Goal: Information Seeking & Learning: Find specific fact

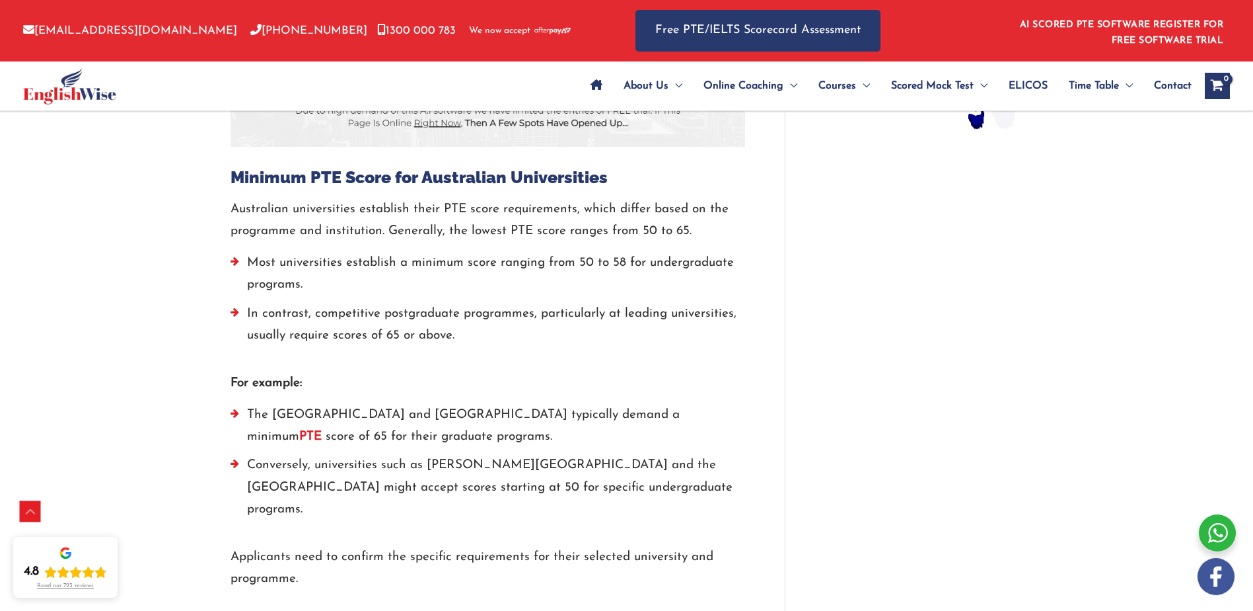
scroll to position [1236, 0]
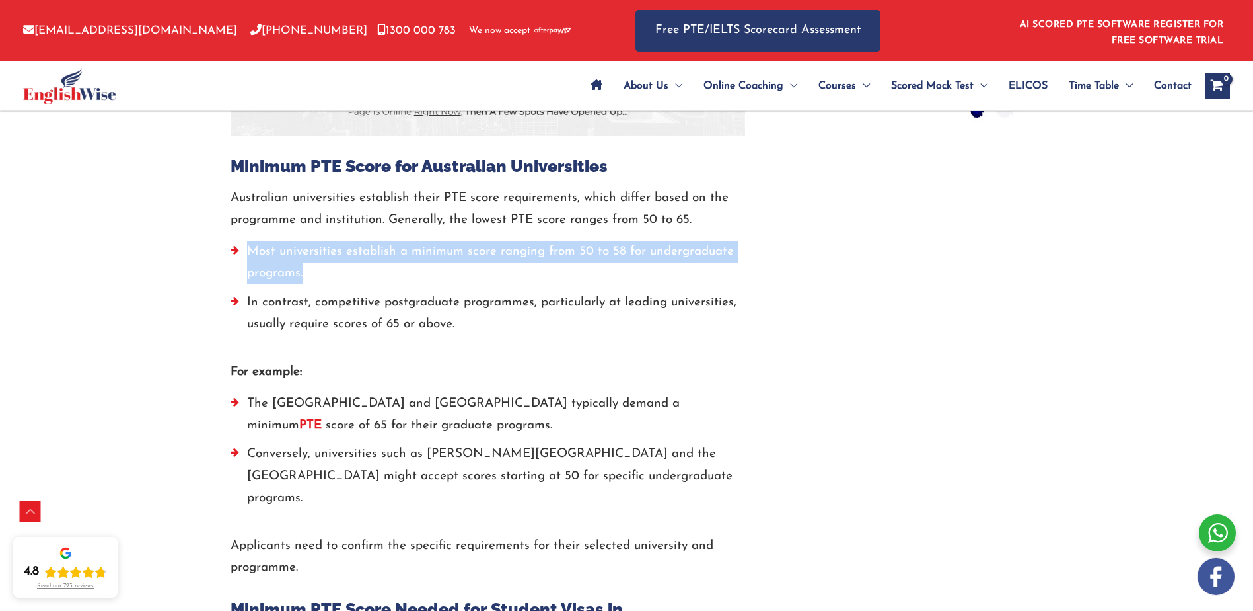
drag, startPoint x: 243, startPoint y: 200, endPoint x: 392, endPoint y: 231, distance: 152.5
click at [392, 241] on li "Most universities establish a minimum score ranging from 50 to 58 for undergrad…" at bounding box center [488, 266] width 515 height 51
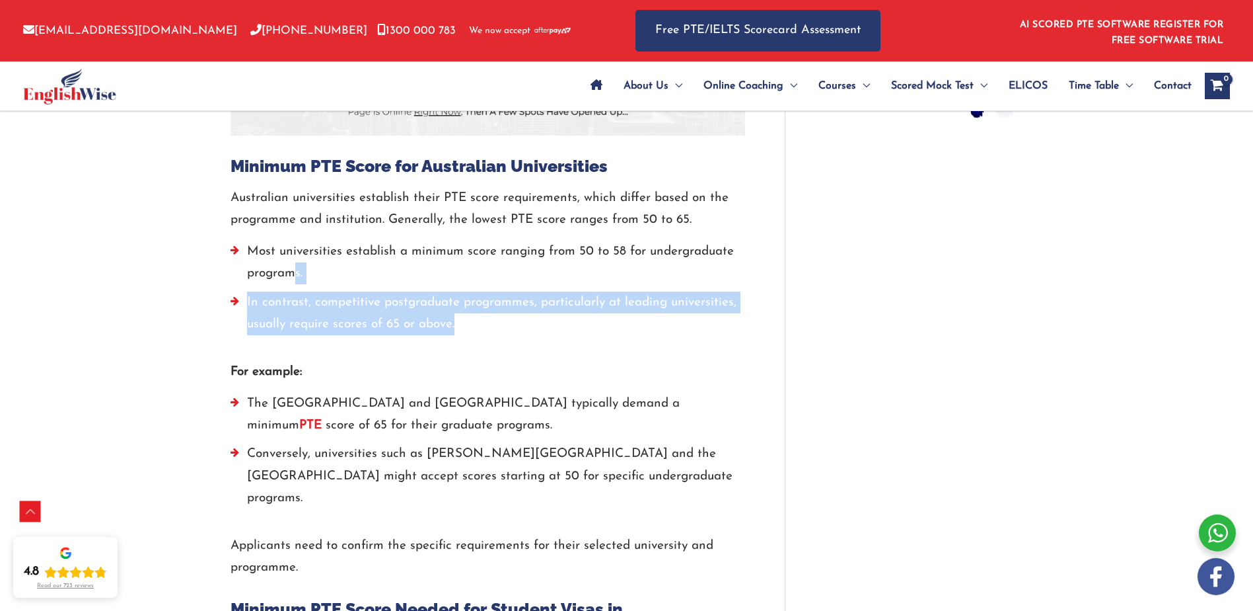
drag, startPoint x: 392, startPoint y: 231, endPoint x: 294, endPoint y: 241, distance: 98.3
click at [294, 241] on ul "Most universities establish a minimum score ranging from 50 to 58 for undergrad…" at bounding box center [488, 291] width 515 height 101
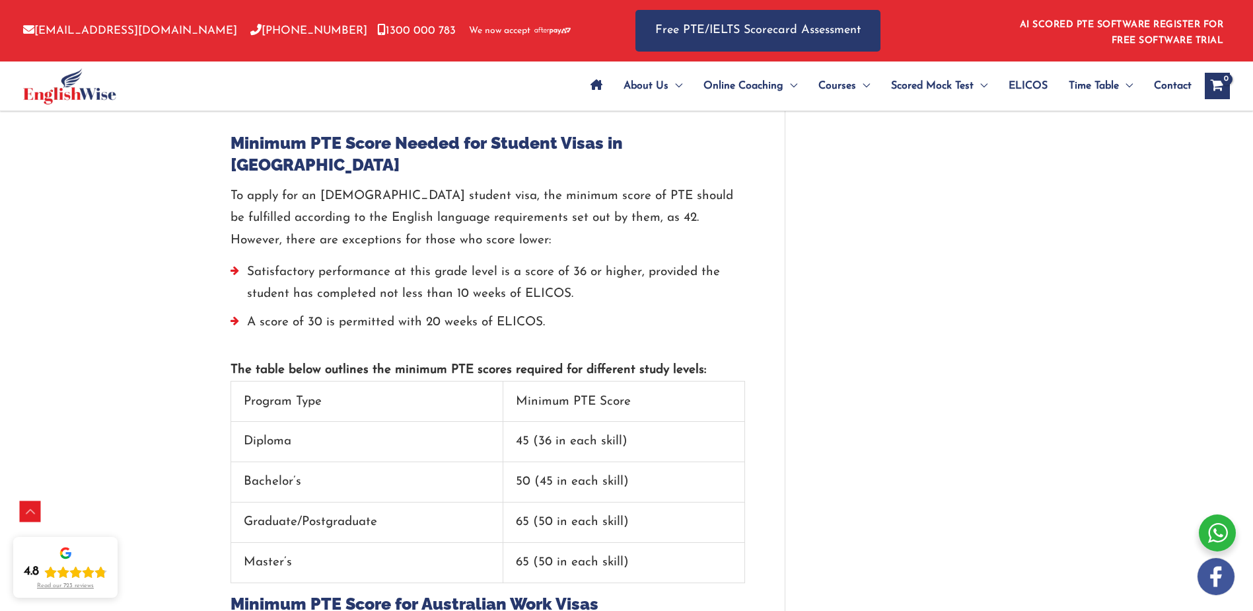
scroll to position [1698, 0]
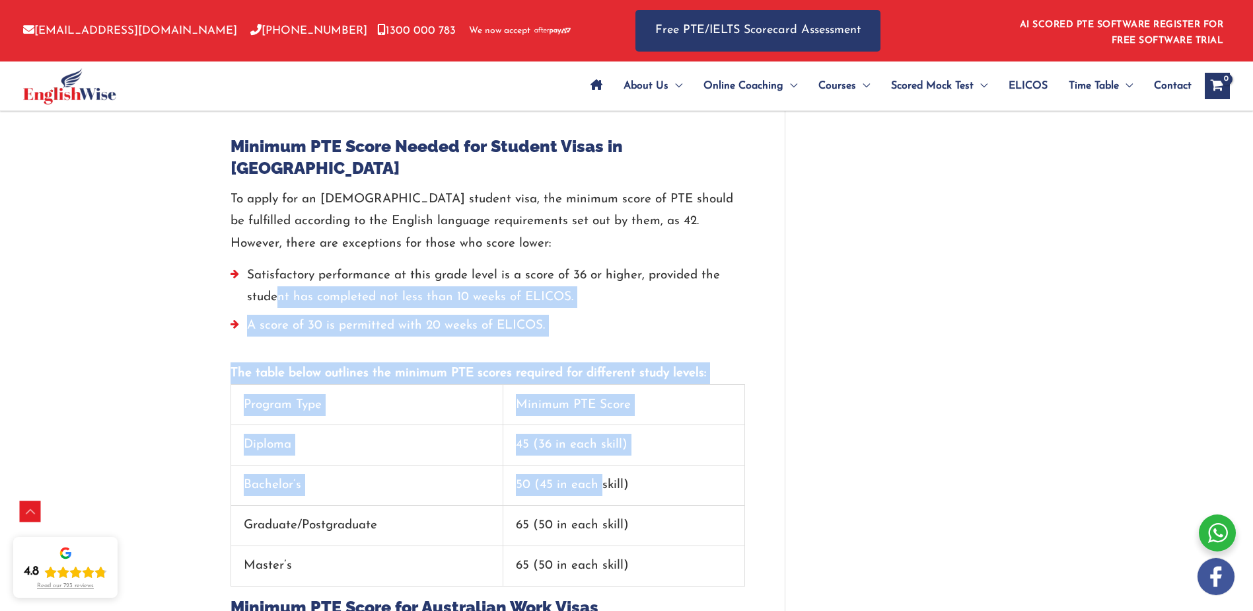
drag, startPoint x: 279, startPoint y: 248, endPoint x: 605, endPoint y: 406, distance: 362.3
click at [605, 406] on div "For most students and career aspirants, proving language worthiness is the key …" at bounding box center [488, 428] width 515 height 2988
drag, startPoint x: 605, startPoint y: 406, endPoint x: 644, endPoint y: 416, distance: 40.2
click at [632, 465] on td "50 (45 in each skill)" at bounding box center [624, 485] width 241 height 40
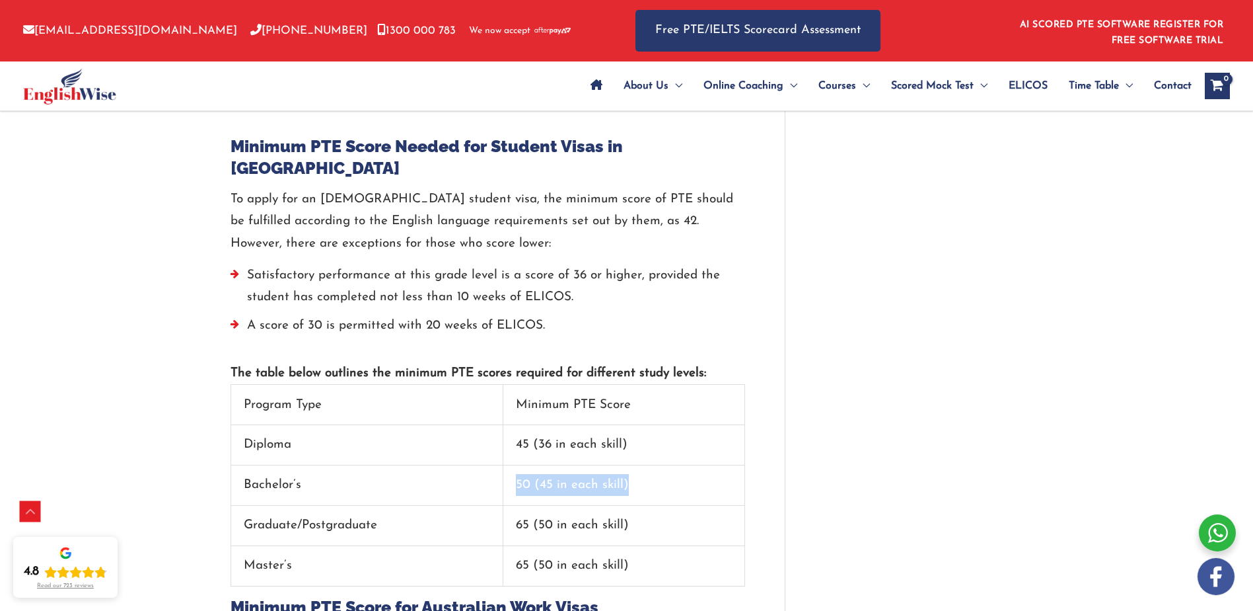
drag, startPoint x: 644, startPoint y: 416, endPoint x: 503, endPoint y: 422, distance: 140.8
click at [503, 465] on tr "Bachelor’s 50 (45 in each skill)" at bounding box center [488, 485] width 514 height 40
click at [503, 465] on td "Bachelor’s" at bounding box center [367, 485] width 273 height 40
drag, startPoint x: 504, startPoint y: 422, endPoint x: 636, endPoint y: 417, distance: 132.2
click at [636, 465] on tr "Bachelor’s 50 (45 in each skill)" at bounding box center [488, 485] width 514 height 40
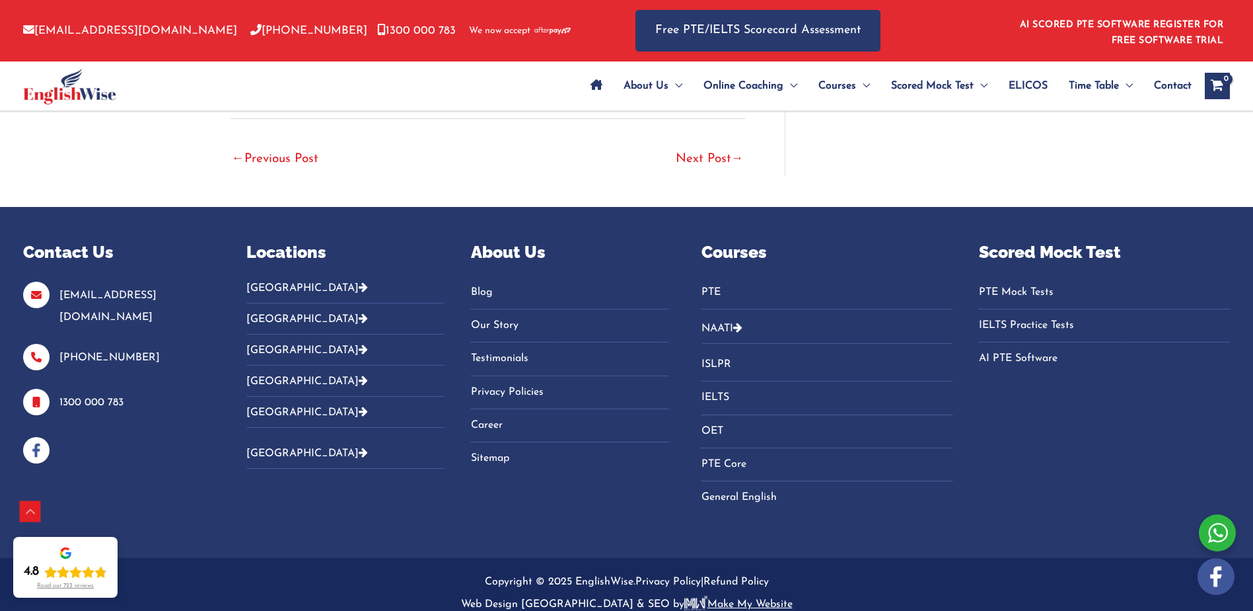
scroll to position [3505, 0]
